Goal: Transaction & Acquisition: Book appointment/travel/reservation

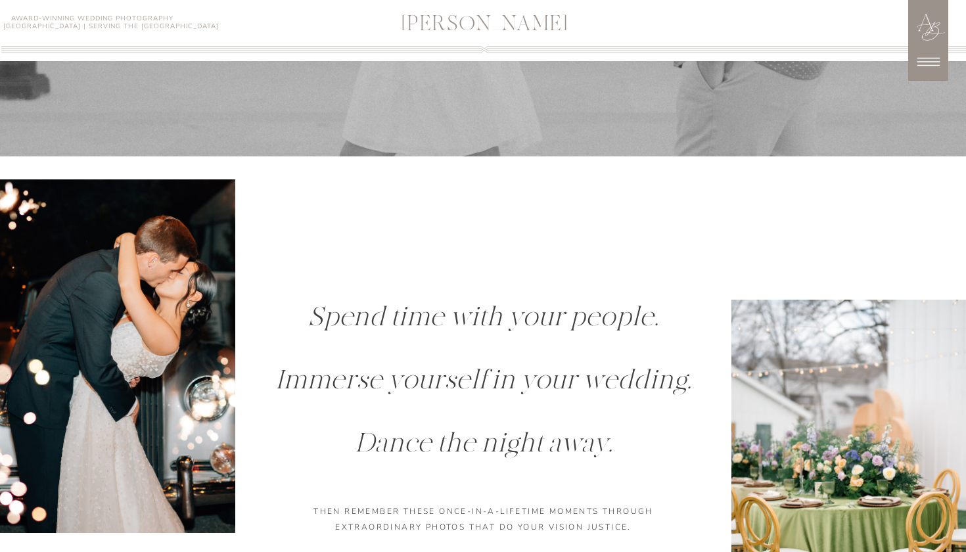
scroll to position [1058, 0]
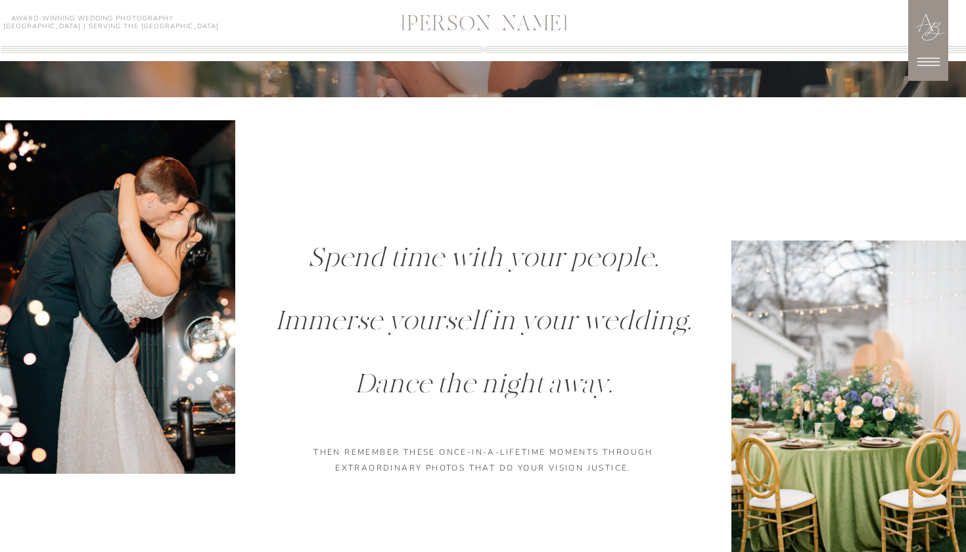
click at [921, 68] on icon at bounding box center [929, 61] width 33 height 33
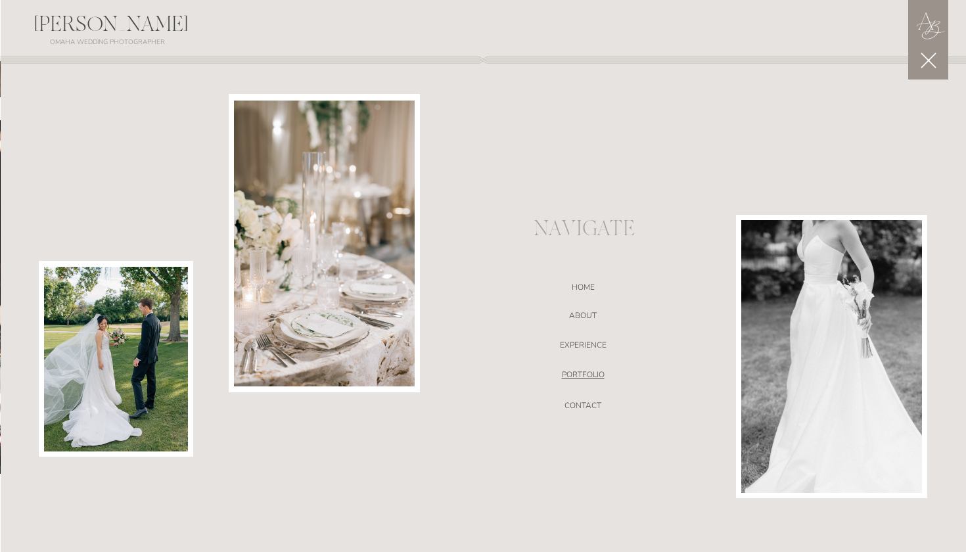
click at [594, 373] on nav "portfolio" at bounding box center [583, 376] width 279 height 13
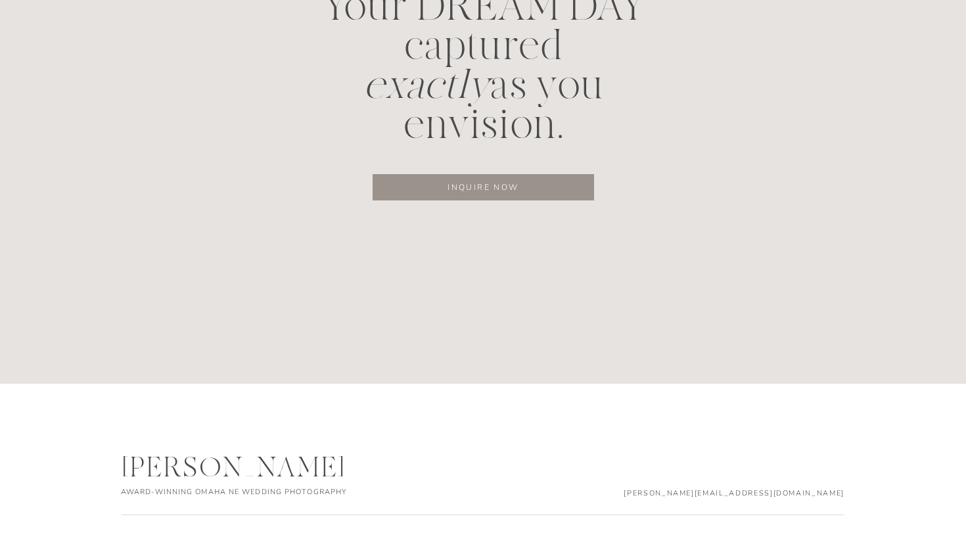
scroll to position [6551, 0]
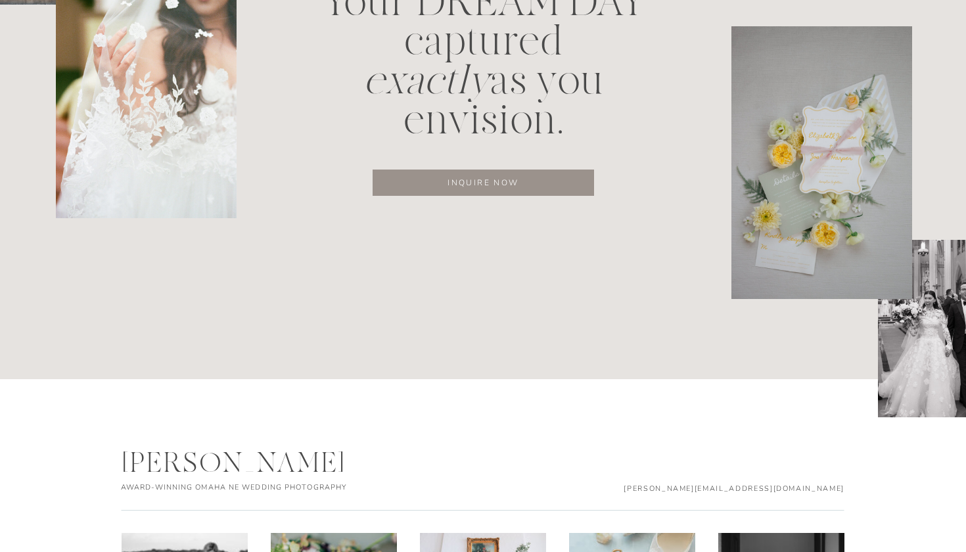
click at [508, 180] on p "inquire now" at bounding box center [483, 183] width 179 height 14
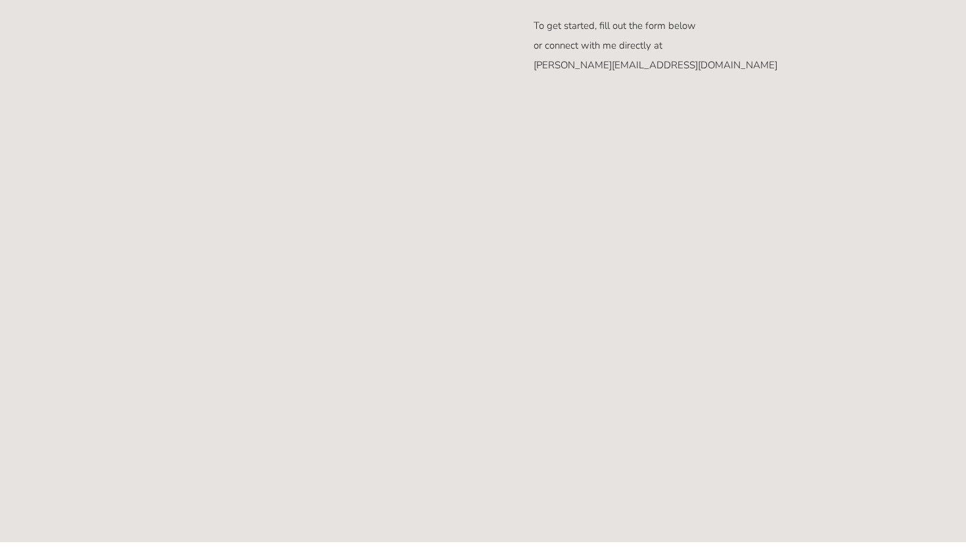
scroll to position [743, 0]
